Goal: Navigation & Orientation: Find specific page/section

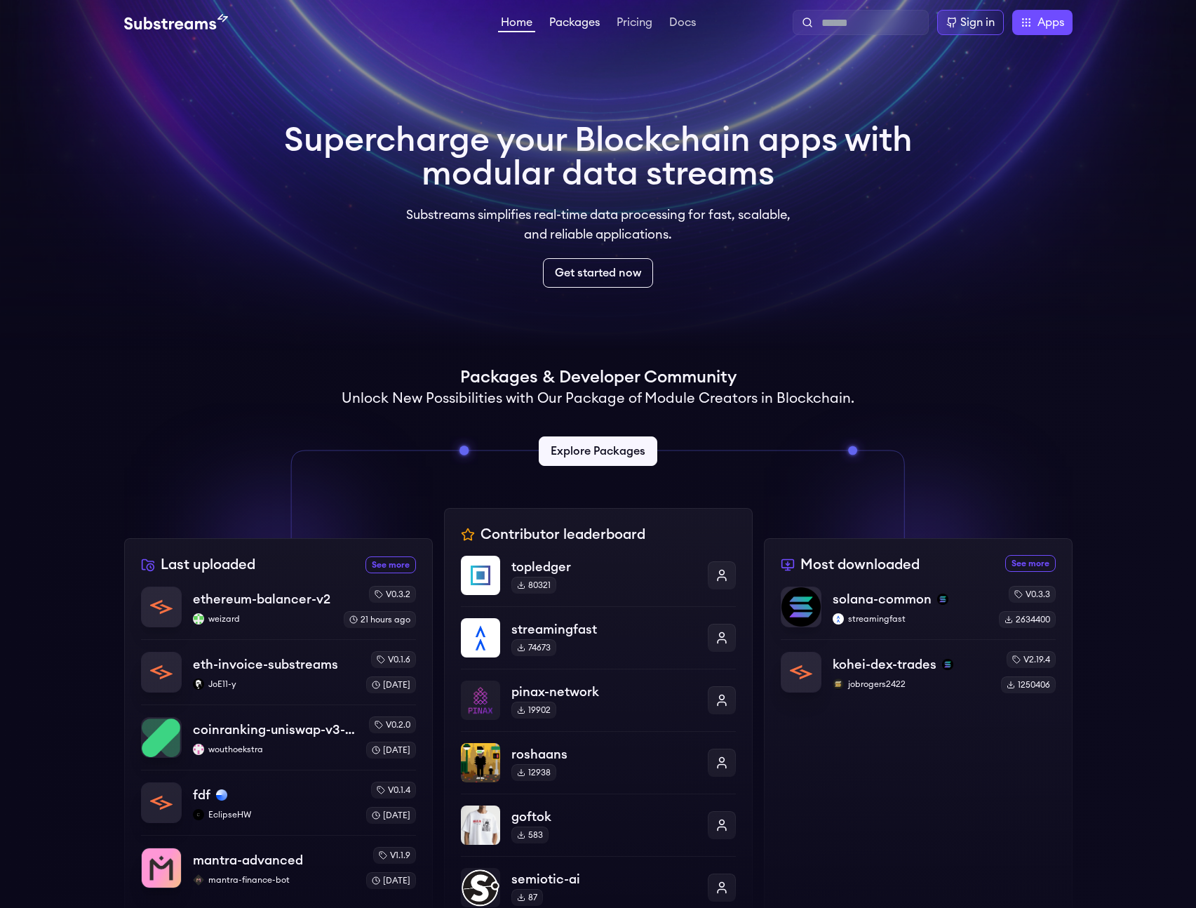
click at [558, 26] on link "Packages" at bounding box center [575, 24] width 56 height 14
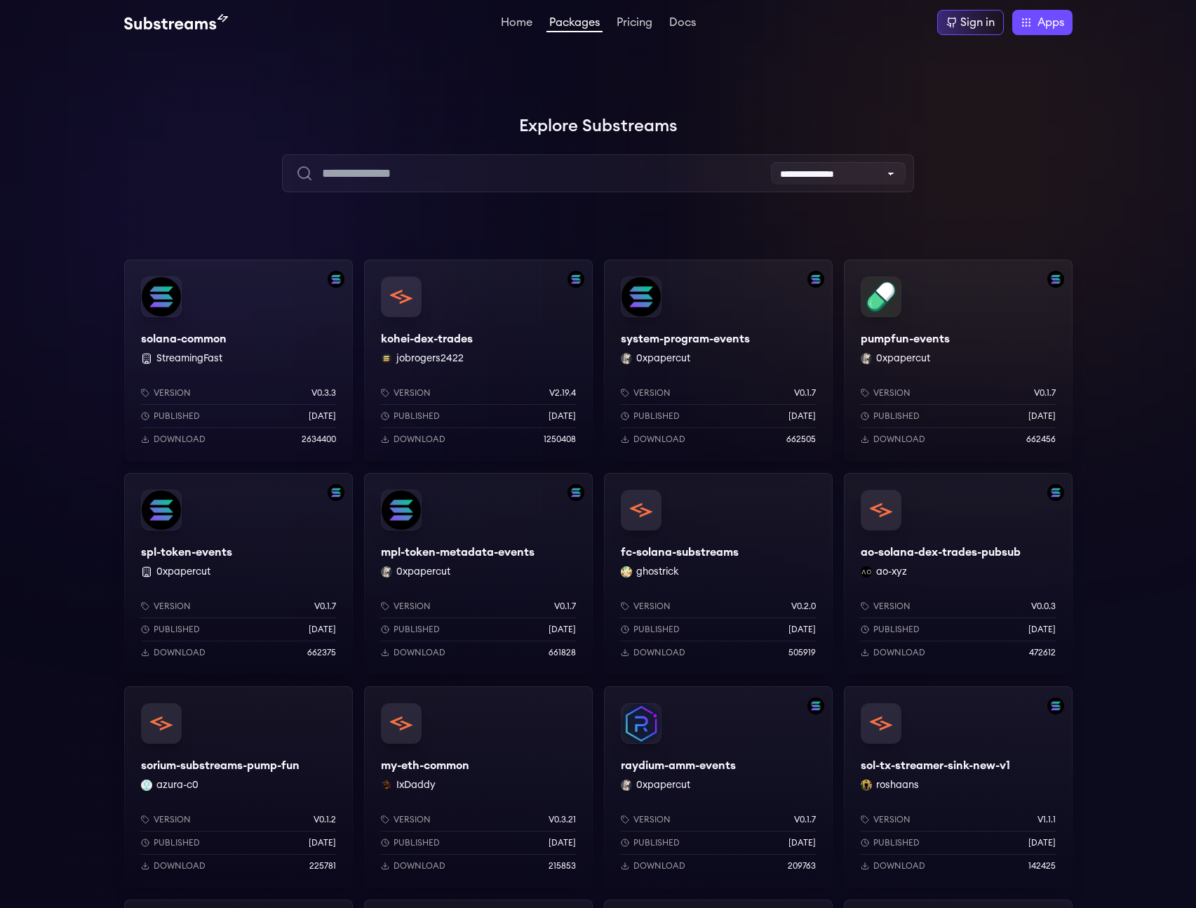
click at [550, 22] on link "Packages" at bounding box center [575, 24] width 56 height 15
click at [537, 21] on ul "Home Packages Pricing Docs" at bounding box center [598, 22] width 201 height 17
click at [525, 21] on link "Home" at bounding box center [516, 24] width 37 height 14
